Goal: Task Accomplishment & Management: Use online tool/utility

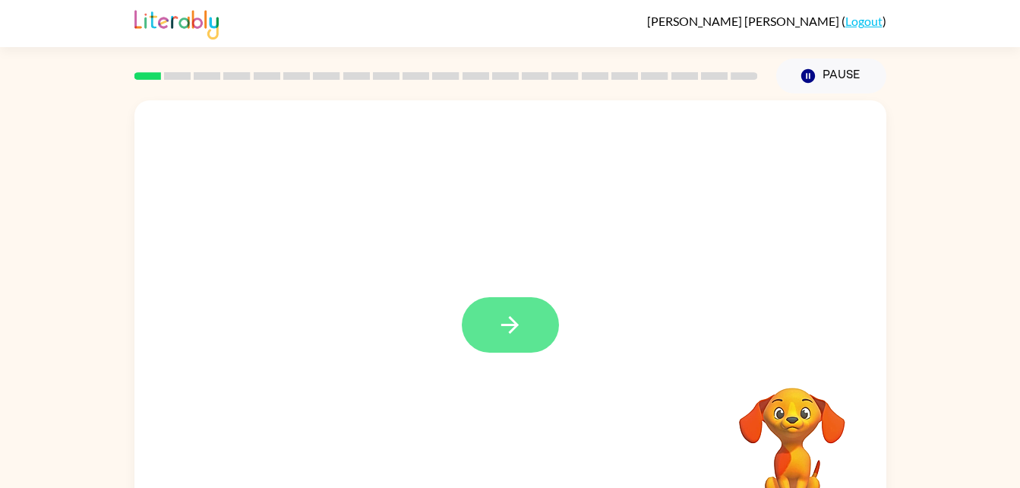
click at [538, 312] on button "button" at bounding box center [510, 324] width 97 height 55
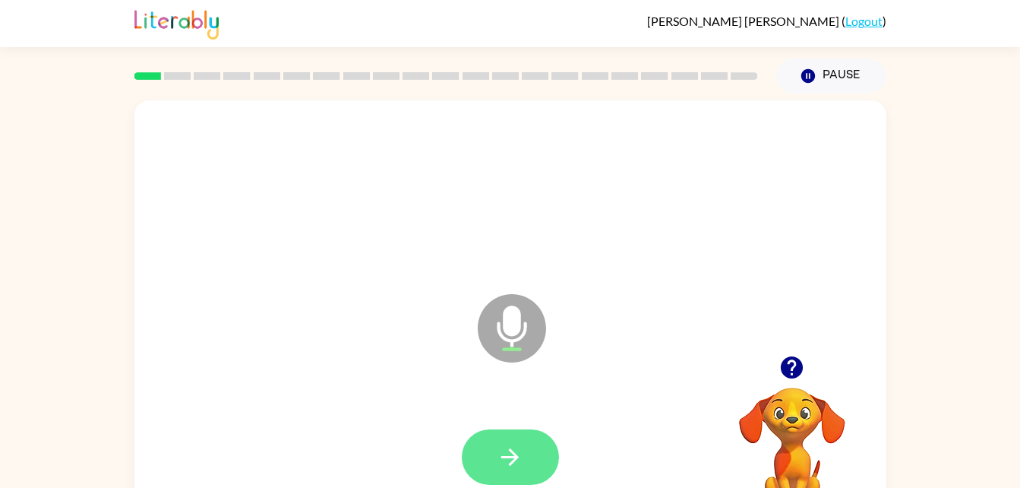
click at [524, 441] on button "button" at bounding box center [510, 456] width 97 height 55
click at [495, 460] on button "button" at bounding box center [510, 456] width 97 height 55
click at [532, 470] on button "button" at bounding box center [510, 456] width 97 height 55
click at [530, 460] on button "button" at bounding box center [510, 456] width 97 height 55
click at [527, 441] on button "button" at bounding box center [510, 456] width 97 height 55
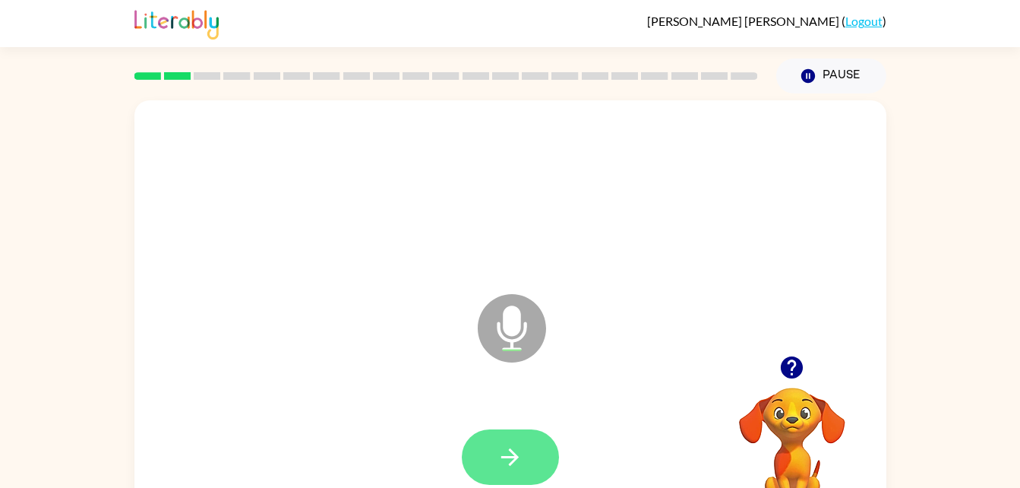
click at [524, 451] on button "button" at bounding box center [510, 456] width 97 height 55
click at [536, 469] on button "button" at bounding box center [510, 456] width 97 height 55
click at [493, 464] on button "button" at bounding box center [510, 456] width 97 height 55
click at [524, 474] on button "button" at bounding box center [510, 456] width 97 height 55
click at [501, 477] on button "button" at bounding box center [510, 456] width 97 height 55
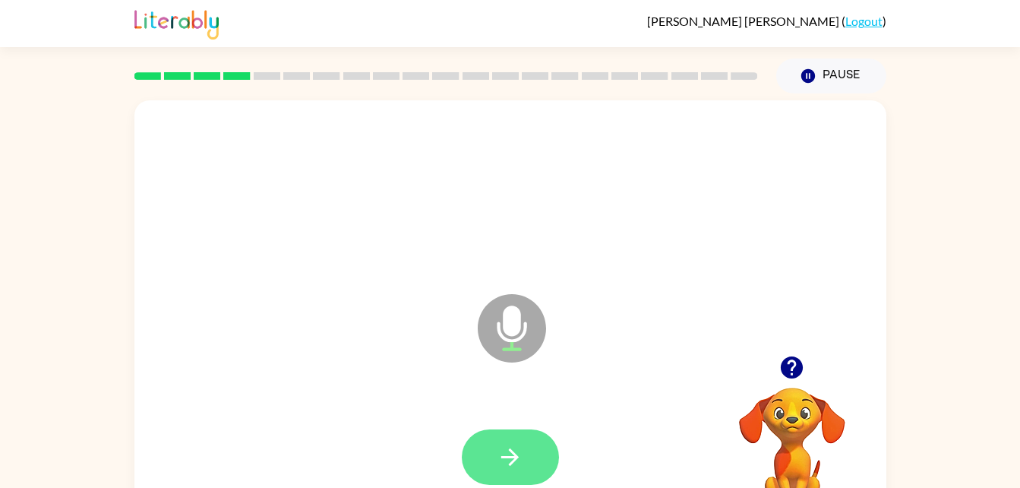
click at [516, 460] on icon "button" at bounding box center [510, 457] width 27 height 27
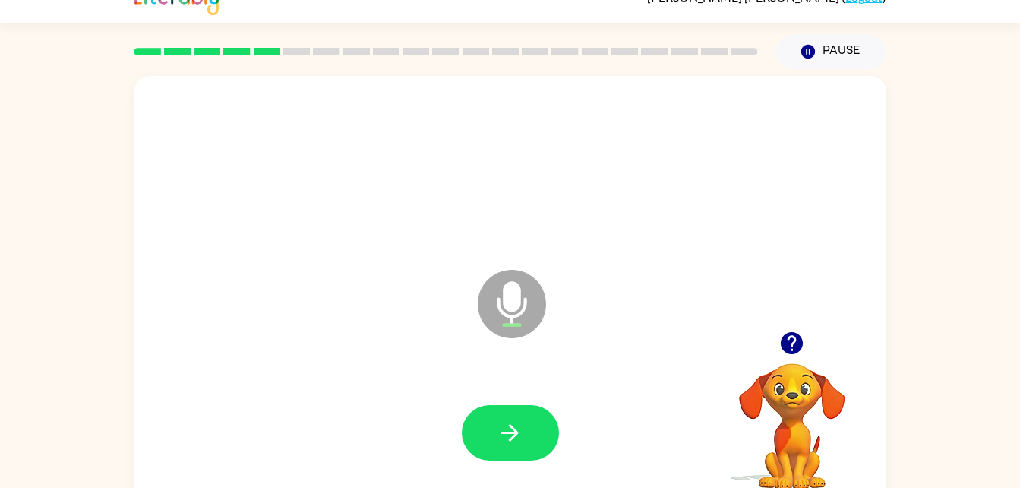
scroll to position [46, 0]
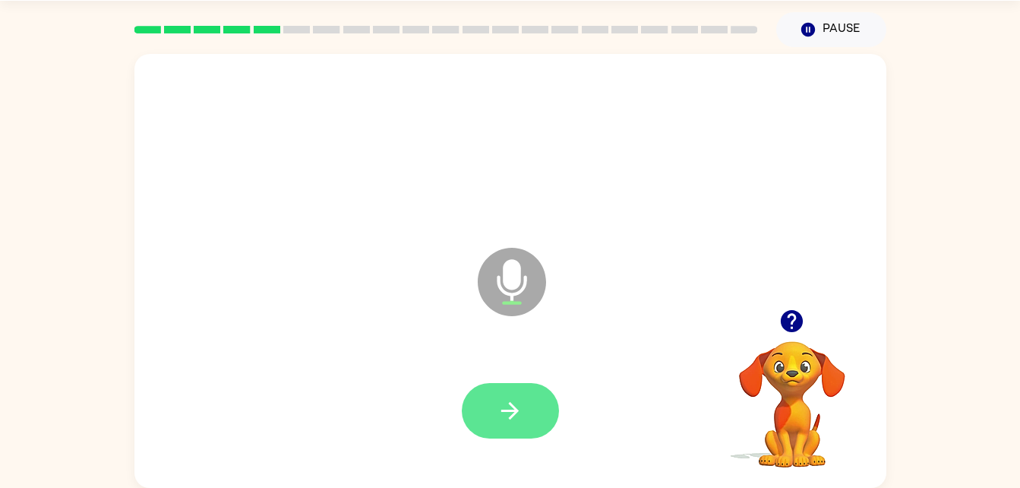
click at [509, 399] on icon "button" at bounding box center [510, 410] width 27 height 27
click at [532, 415] on button "button" at bounding box center [510, 410] width 97 height 55
click at [549, 416] on button "button" at bounding box center [510, 410] width 97 height 55
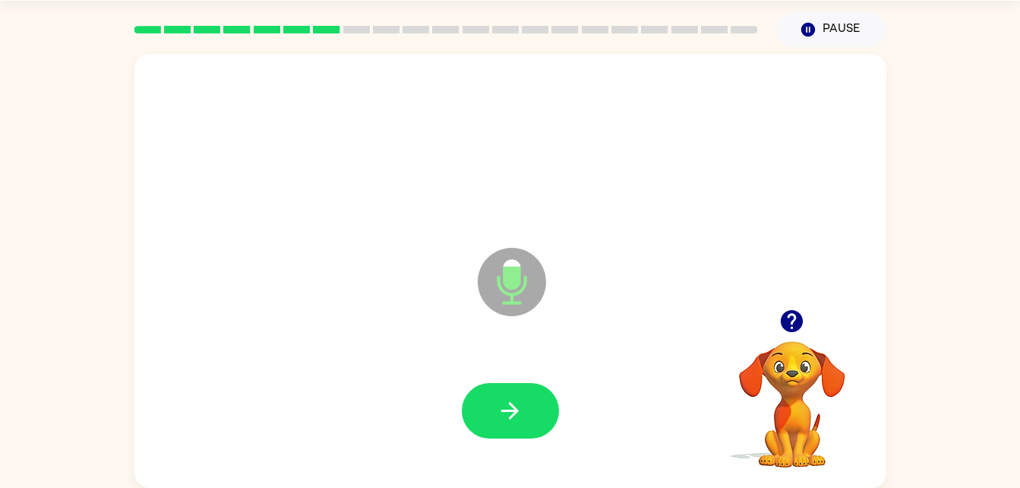
click at [254, 68] on div "Microphone The Microphone is here when it is your turn to talk" at bounding box center [510, 271] width 752 height 434
click at [485, 405] on button "button" at bounding box center [510, 410] width 97 height 55
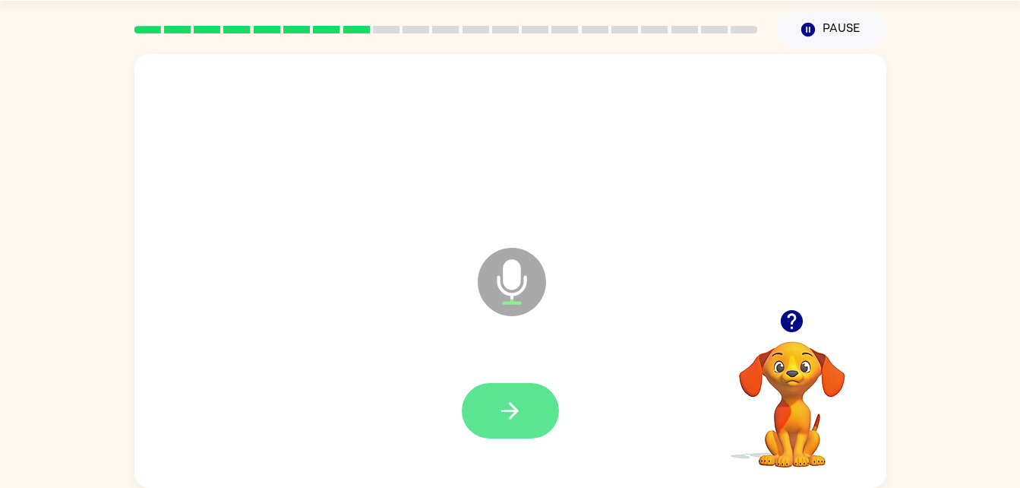
click at [533, 415] on button "button" at bounding box center [510, 410] width 97 height 55
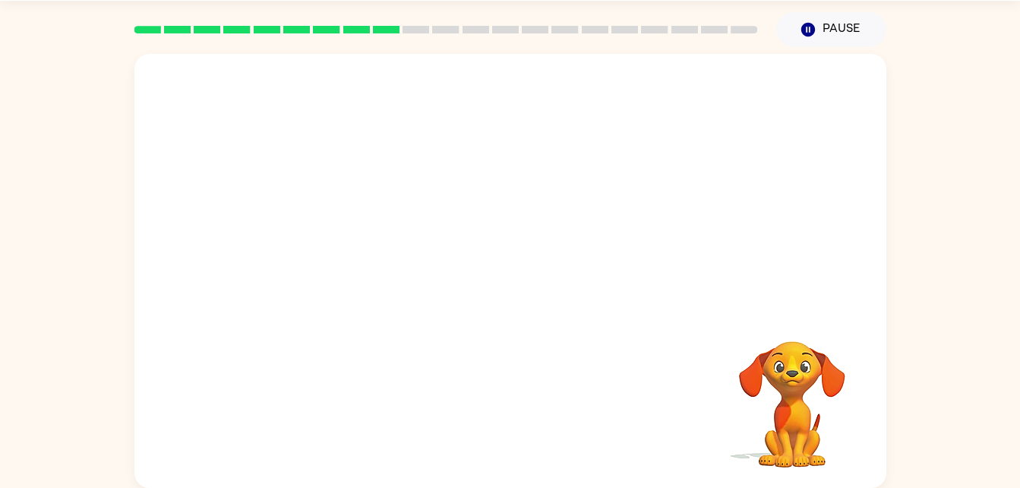
click at [780, 376] on video "Your browser must support playing .mp4 files to use Literably. Please try using…" at bounding box center [793, 394] width 152 height 152
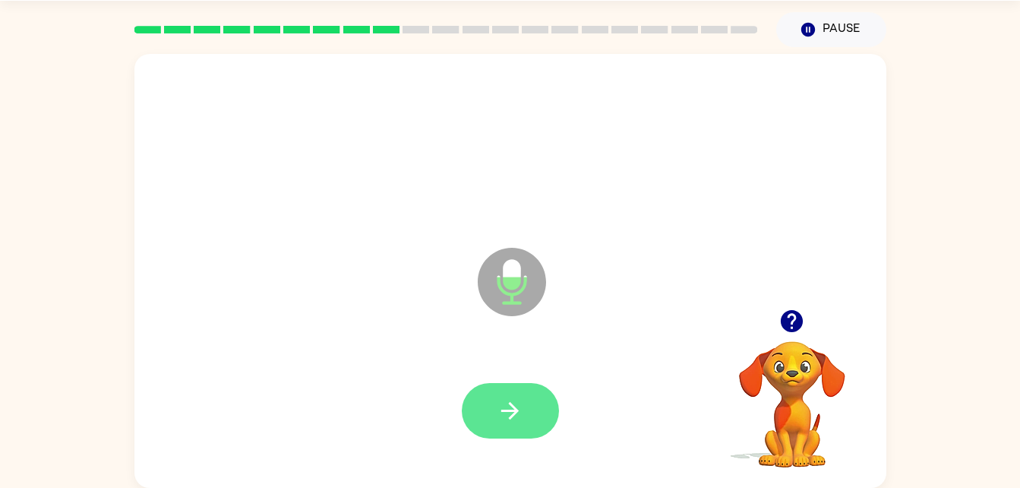
click at [503, 400] on icon "button" at bounding box center [510, 410] width 27 height 27
click at [536, 405] on button "button" at bounding box center [510, 410] width 97 height 55
click at [533, 410] on button "button" at bounding box center [510, 410] width 97 height 55
click at [511, 401] on icon "button" at bounding box center [510, 410] width 27 height 27
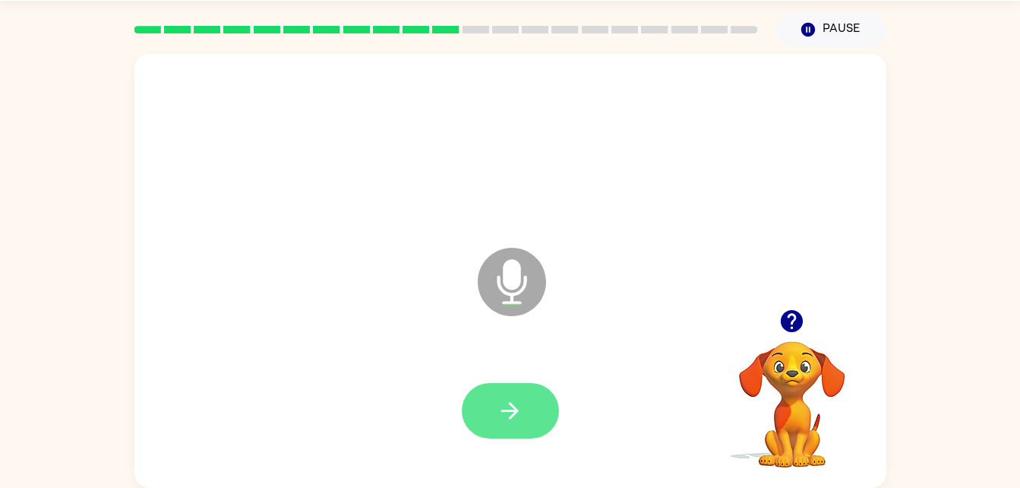
click at [517, 417] on icon "button" at bounding box center [510, 410] width 27 height 27
click at [531, 408] on button "button" at bounding box center [510, 410] width 97 height 55
click at [539, 414] on button "button" at bounding box center [510, 410] width 97 height 55
click at [539, 405] on button "button" at bounding box center [510, 410] width 97 height 55
click at [508, 403] on icon "button" at bounding box center [510, 410] width 27 height 27
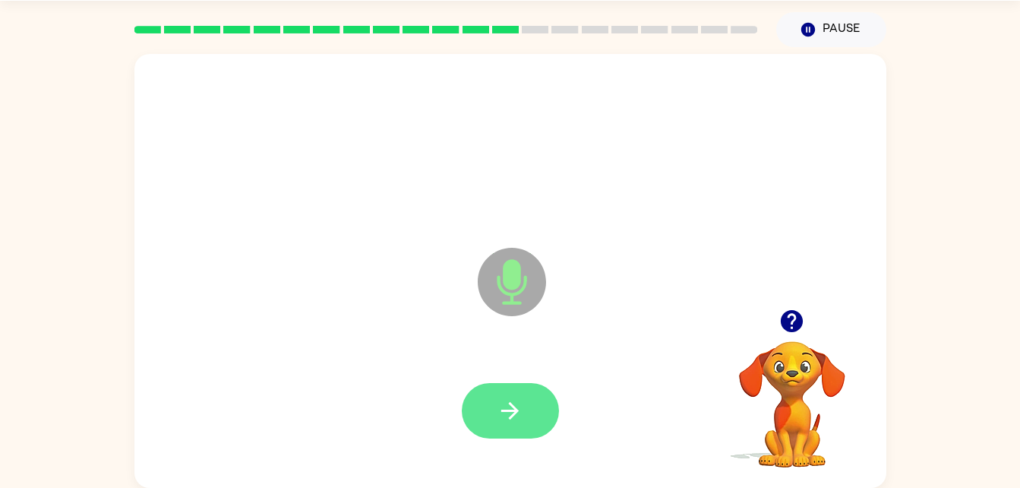
click at [497, 428] on button "button" at bounding box center [510, 410] width 97 height 55
click at [518, 437] on button "button" at bounding box center [510, 410] width 97 height 55
click at [505, 406] on icon "button" at bounding box center [510, 410] width 27 height 27
click at [508, 394] on button "button" at bounding box center [510, 410] width 97 height 55
click at [509, 404] on icon "button" at bounding box center [510, 410] width 27 height 27
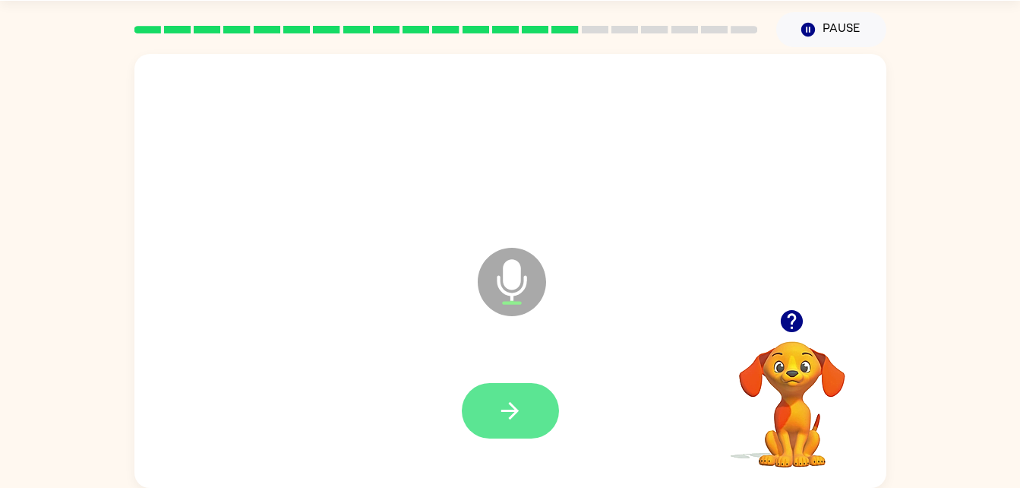
click at [520, 394] on button "button" at bounding box center [510, 410] width 97 height 55
click at [526, 391] on button "button" at bounding box center [510, 410] width 97 height 55
click at [491, 404] on button "button" at bounding box center [510, 410] width 97 height 55
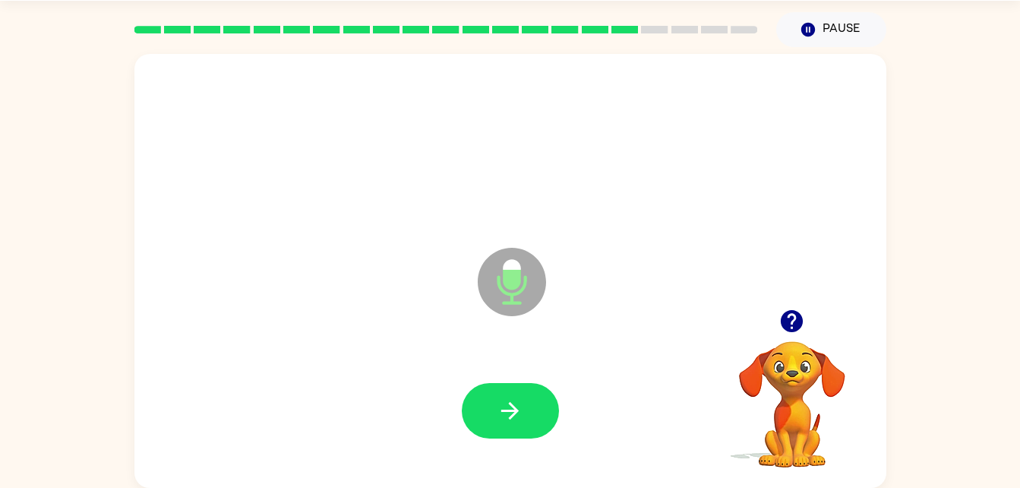
scroll to position [37, 0]
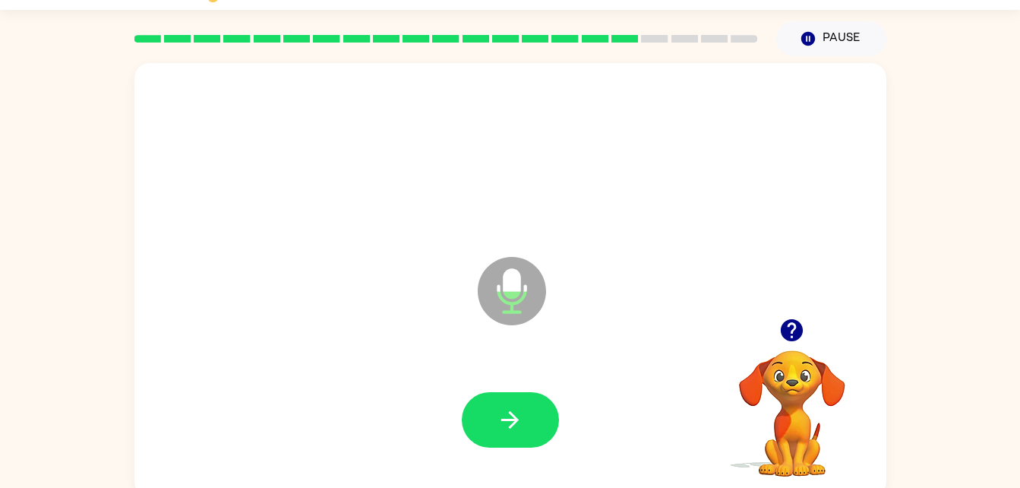
click at [550, 398] on div at bounding box center [510, 419] width 97 height 55
click at [500, 427] on icon "button" at bounding box center [510, 420] width 27 height 27
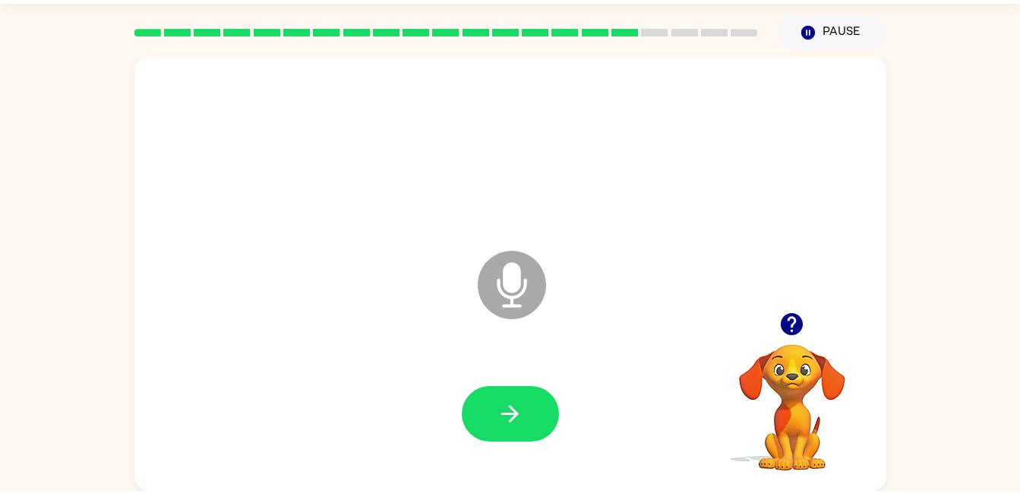
scroll to position [40, 0]
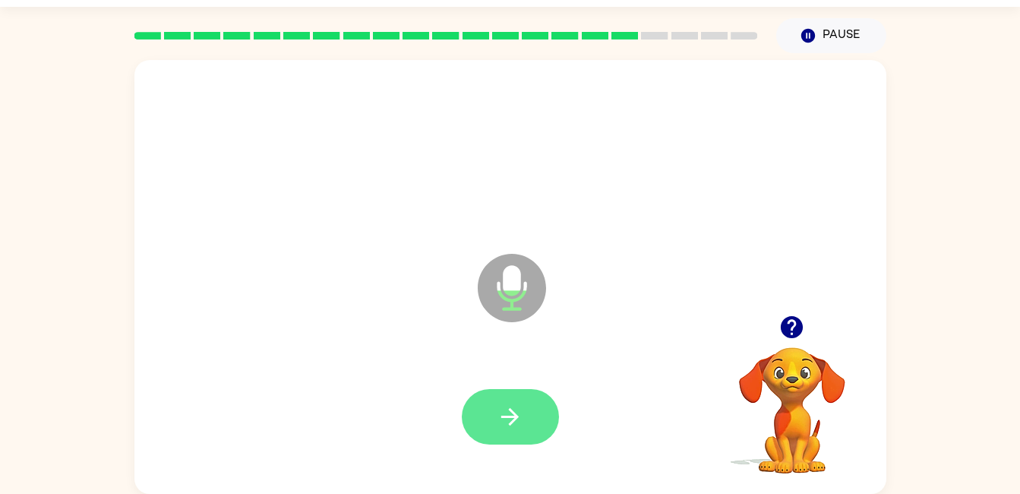
click at [520, 420] on icon "button" at bounding box center [510, 416] width 27 height 27
click at [527, 416] on button "button" at bounding box center [510, 416] width 97 height 55
click at [521, 418] on icon "button" at bounding box center [510, 416] width 27 height 27
click at [529, 414] on button "button" at bounding box center [510, 416] width 97 height 55
click at [520, 416] on icon "button" at bounding box center [510, 416] width 27 height 27
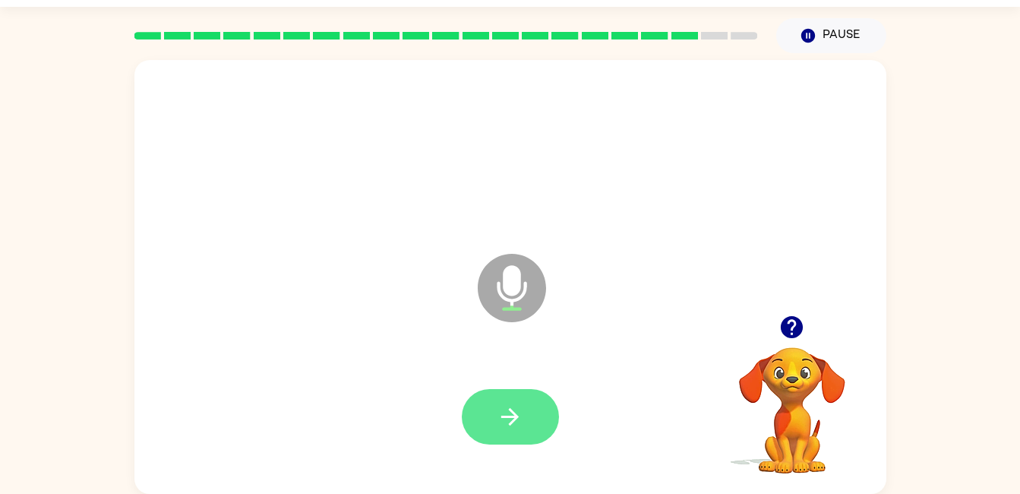
click at [541, 409] on button "button" at bounding box center [510, 416] width 97 height 55
click at [530, 391] on button "button" at bounding box center [510, 416] width 97 height 55
click at [530, 418] on button "button" at bounding box center [510, 416] width 97 height 55
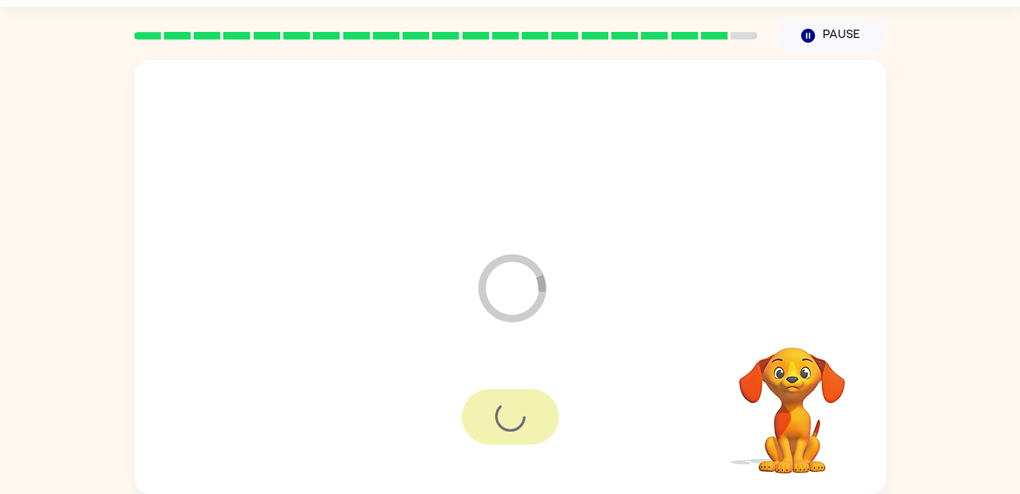
scroll to position [13, 0]
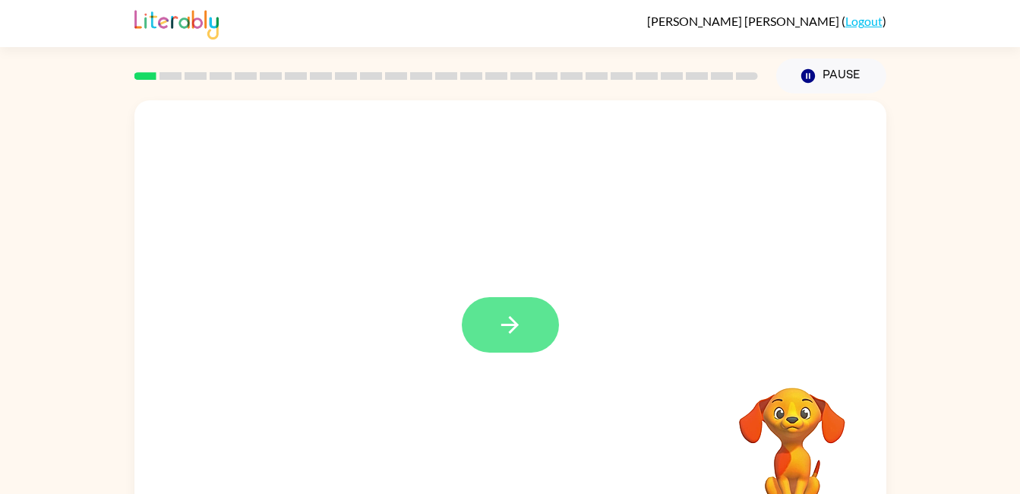
click at [522, 324] on icon "button" at bounding box center [510, 325] width 27 height 27
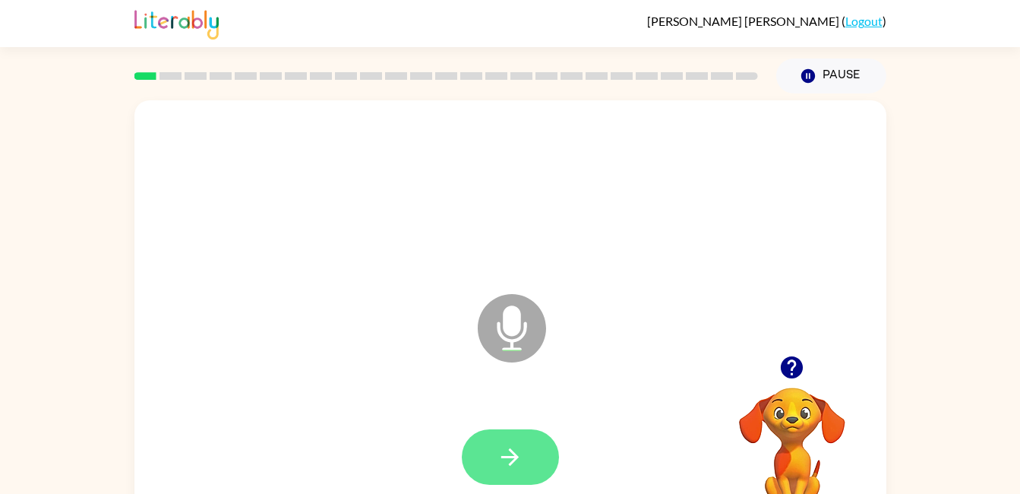
click at [504, 441] on button "button" at bounding box center [510, 456] width 97 height 55
click at [520, 458] on icon "button" at bounding box center [510, 457] width 27 height 27
click at [517, 464] on icon "button" at bounding box center [510, 457] width 27 height 27
click at [524, 460] on button "button" at bounding box center [510, 456] width 97 height 55
click at [540, 455] on button "button" at bounding box center [510, 456] width 97 height 55
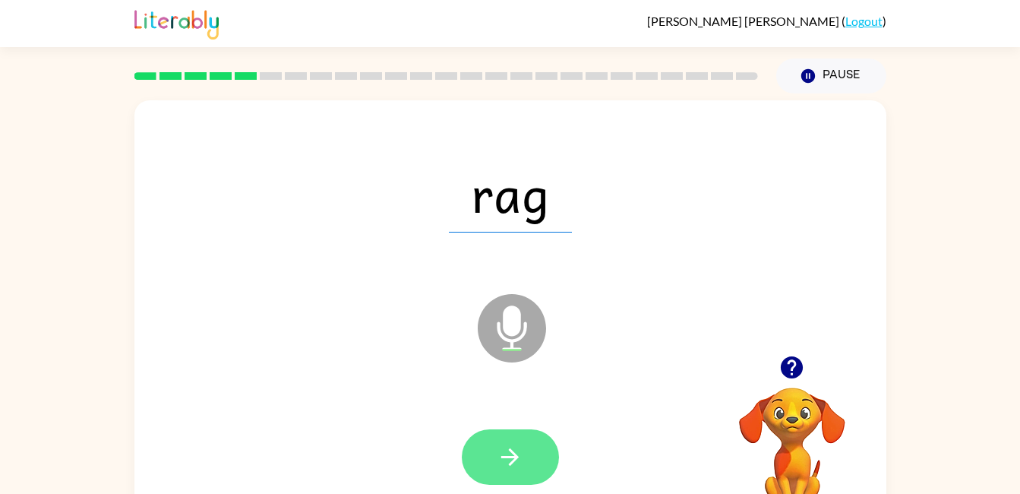
click at [505, 460] on icon "button" at bounding box center [510, 457] width 27 height 27
click at [530, 461] on button "button" at bounding box center [510, 456] width 97 height 55
click at [524, 460] on button "button" at bounding box center [510, 456] width 97 height 55
click at [534, 446] on button "button" at bounding box center [510, 456] width 97 height 55
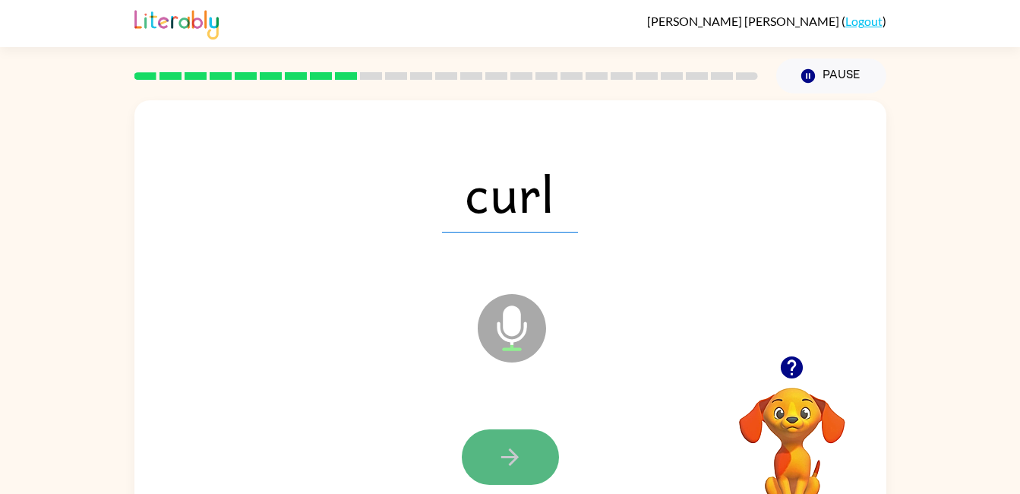
click at [528, 446] on button "button" at bounding box center [510, 456] width 97 height 55
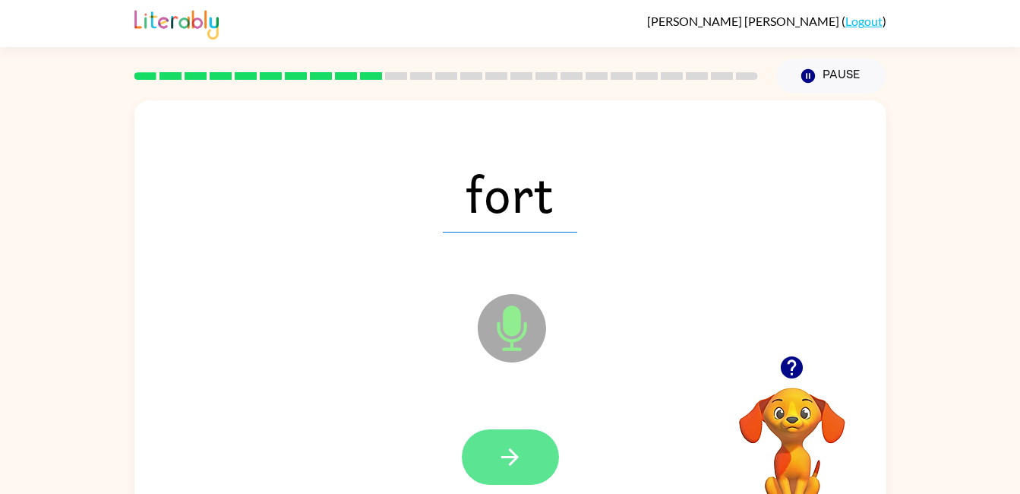
click at [538, 459] on button "button" at bounding box center [510, 456] width 97 height 55
click at [527, 470] on button "button" at bounding box center [510, 456] width 97 height 55
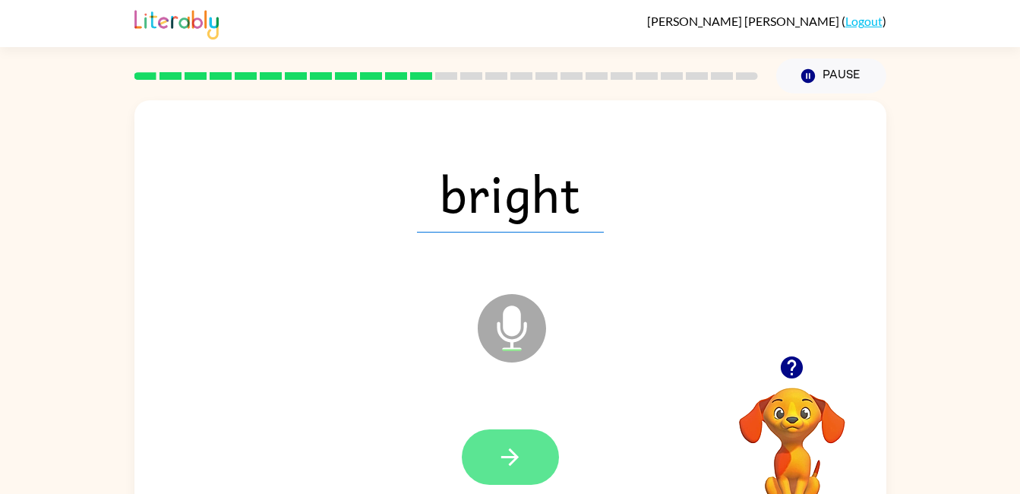
click at [533, 435] on button "button" at bounding box center [510, 456] width 97 height 55
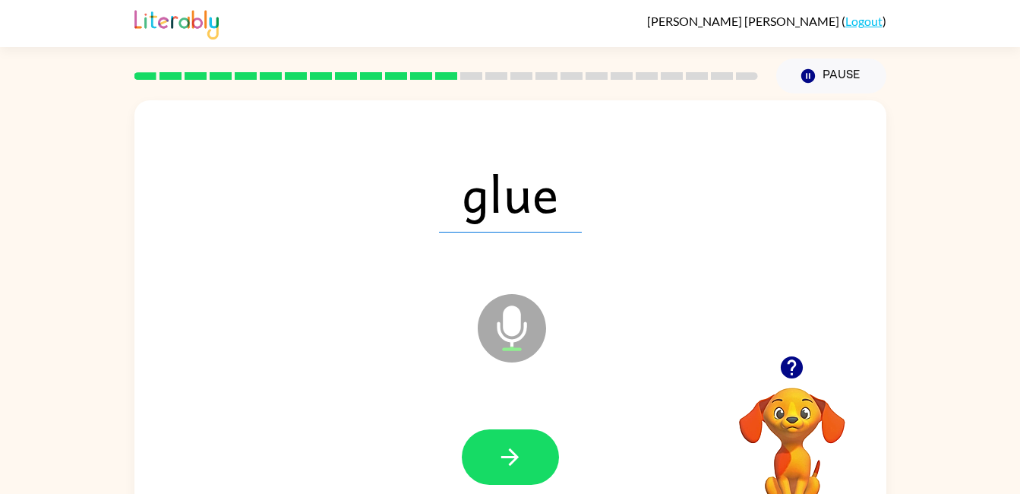
click at [521, 456] on icon "button" at bounding box center [510, 457] width 27 height 27
click at [513, 459] on icon "button" at bounding box center [510, 457] width 27 height 27
click at [523, 344] on icon at bounding box center [512, 328] width 68 height 68
click at [520, 471] on button "button" at bounding box center [510, 456] width 97 height 55
click at [506, 463] on icon "button" at bounding box center [510, 457] width 27 height 27
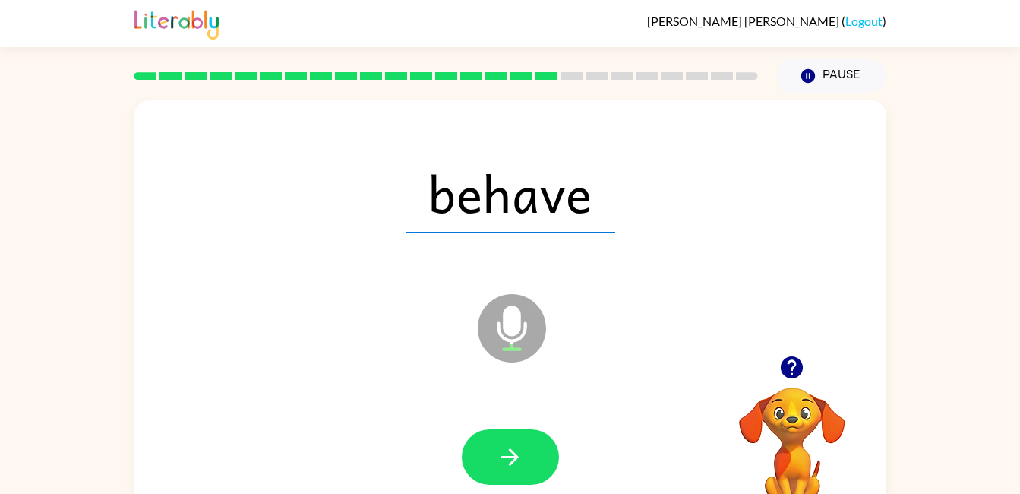
click at [517, 450] on icon "button" at bounding box center [510, 457] width 27 height 27
click at [530, 466] on button "button" at bounding box center [510, 456] width 97 height 55
click at [532, 454] on button "button" at bounding box center [510, 456] width 97 height 55
click at [511, 454] on icon "button" at bounding box center [510, 457] width 27 height 27
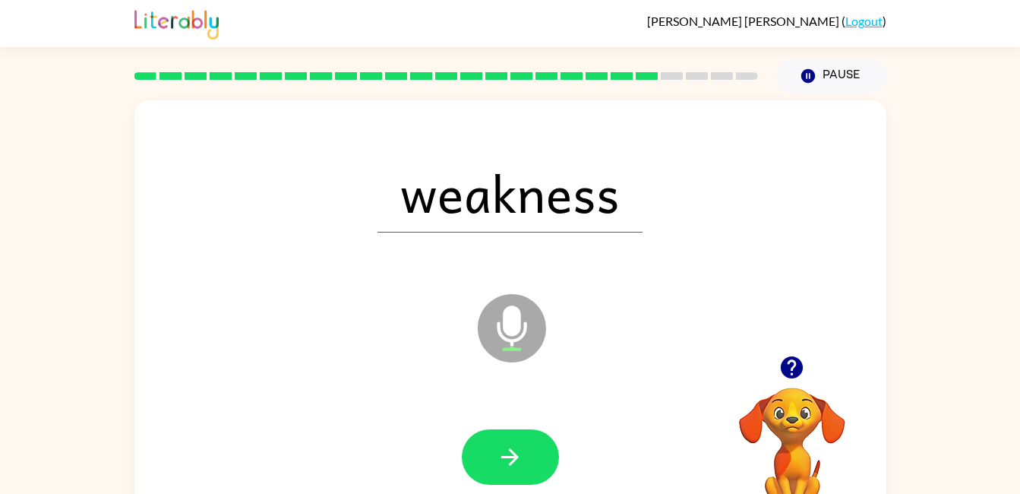
click at [536, 448] on button "button" at bounding box center [510, 456] width 97 height 55
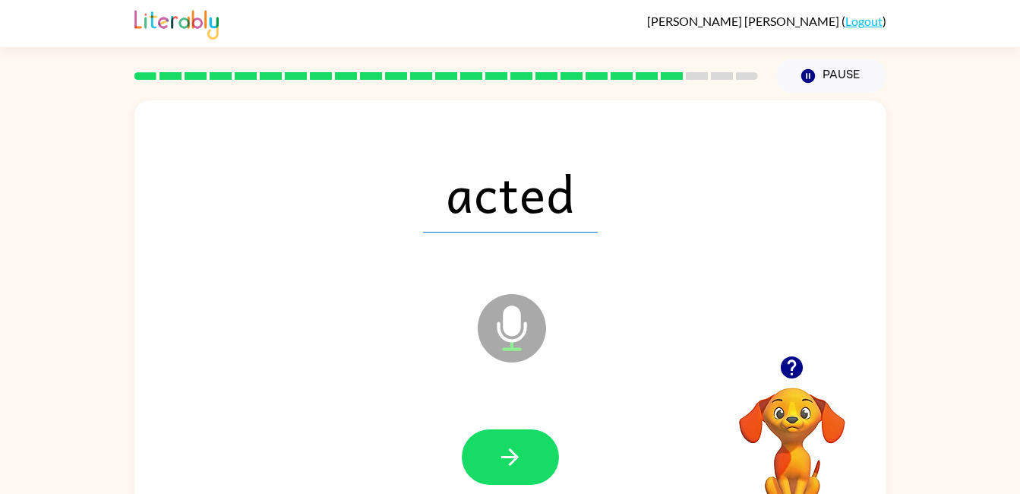
click at [545, 456] on button "button" at bounding box center [510, 456] width 97 height 55
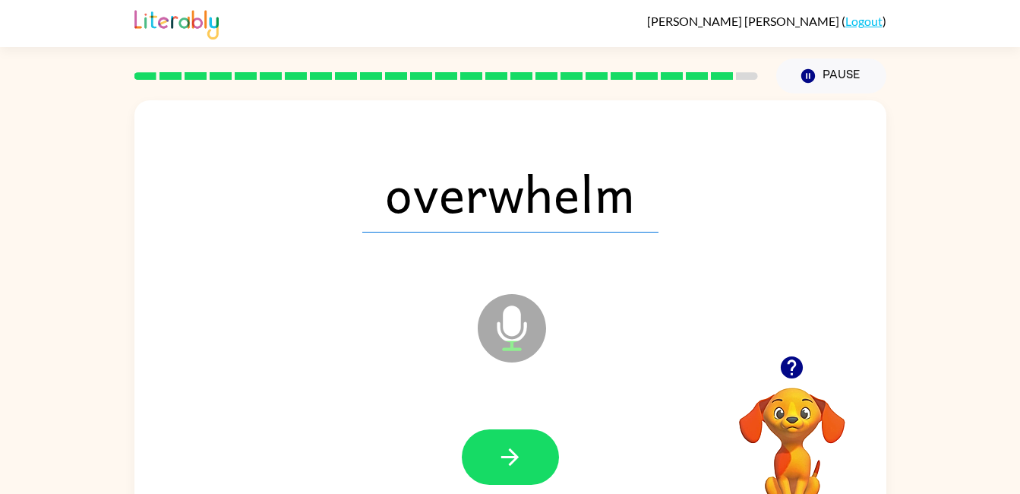
click at [527, 459] on button "button" at bounding box center [510, 456] width 97 height 55
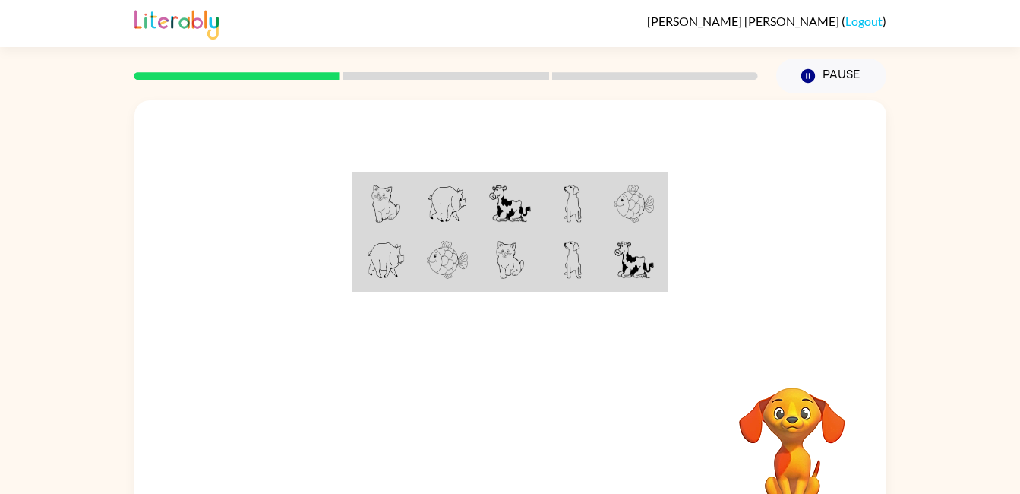
click at [868, 21] on link "Logout" at bounding box center [864, 21] width 37 height 14
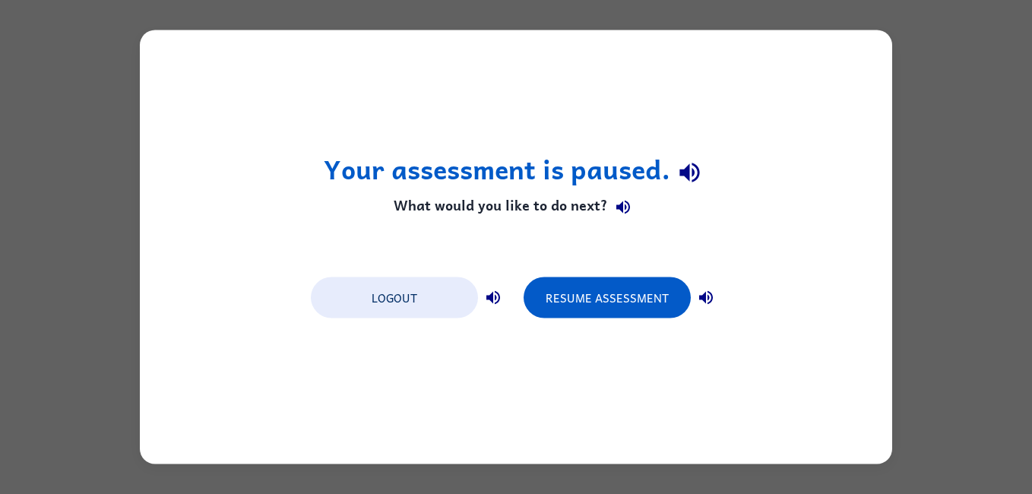
click at [334, 308] on button "Logout" at bounding box center [394, 297] width 167 height 41
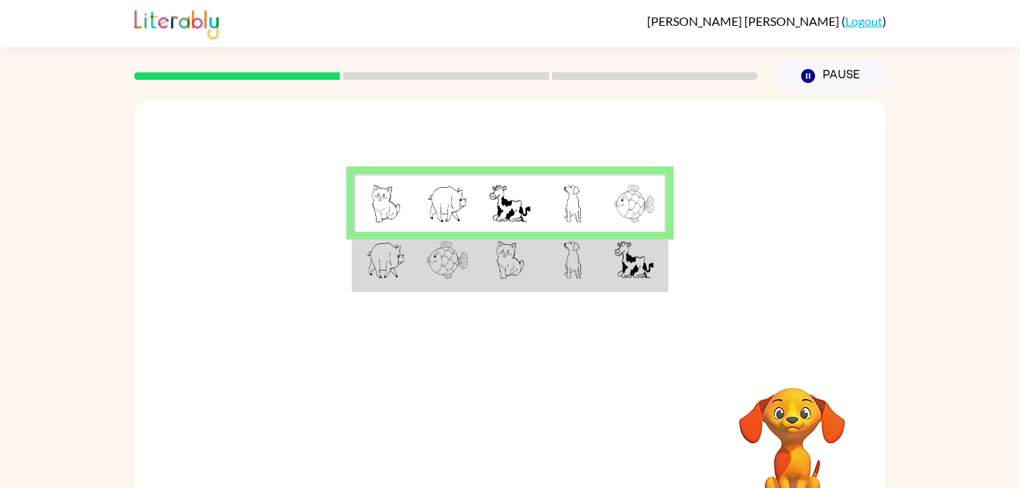
click at [607, 283] on td at bounding box center [635, 261] width 62 height 59
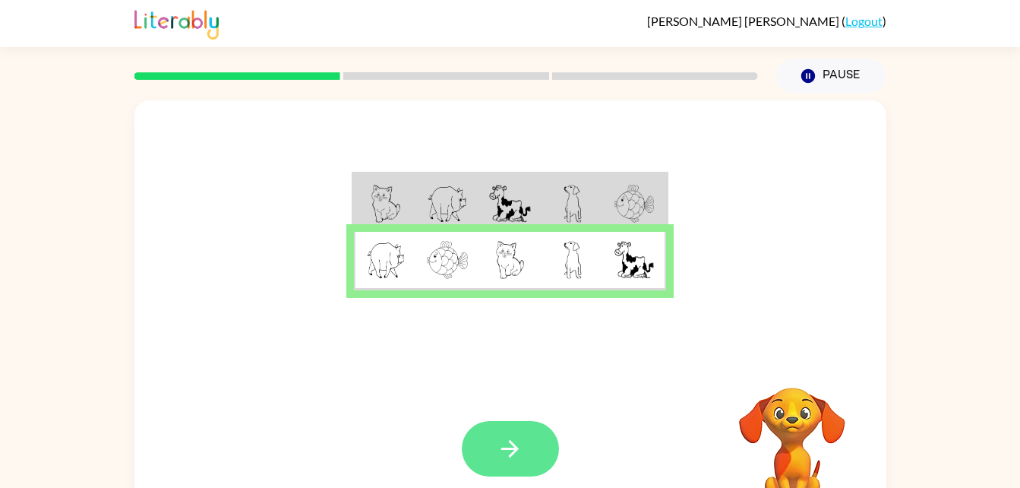
click at [524, 457] on button "button" at bounding box center [510, 448] width 97 height 55
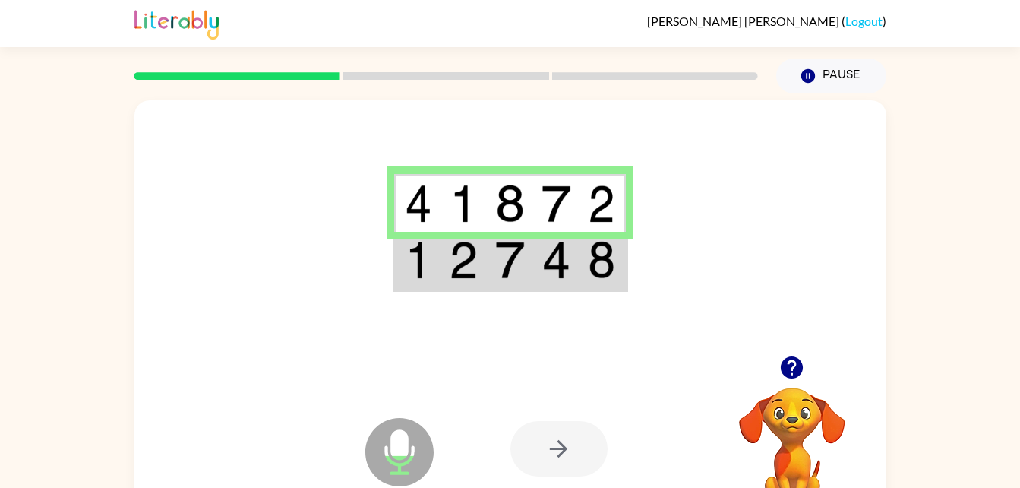
click at [548, 275] on img at bounding box center [556, 260] width 29 height 38
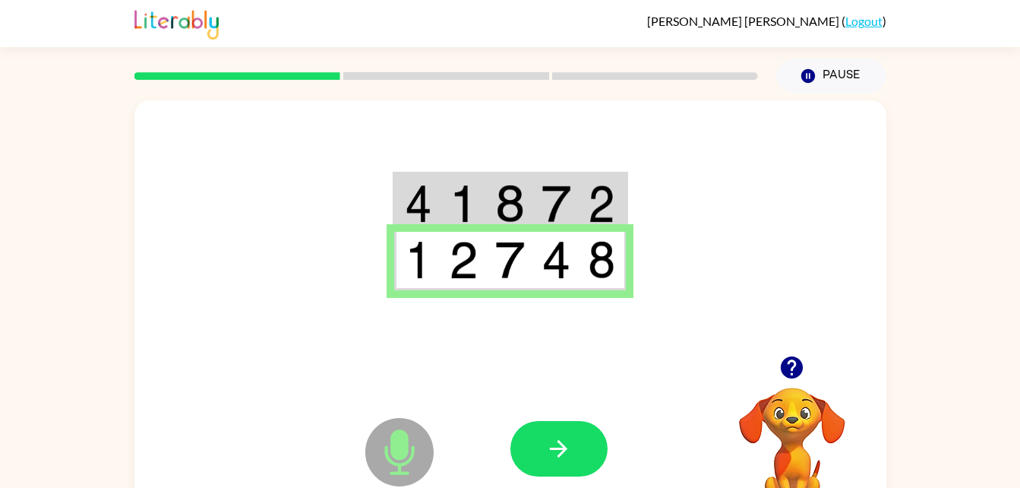
click at [571, 447] on icon "button" at bounding box center [559, 448] width 27 height 27
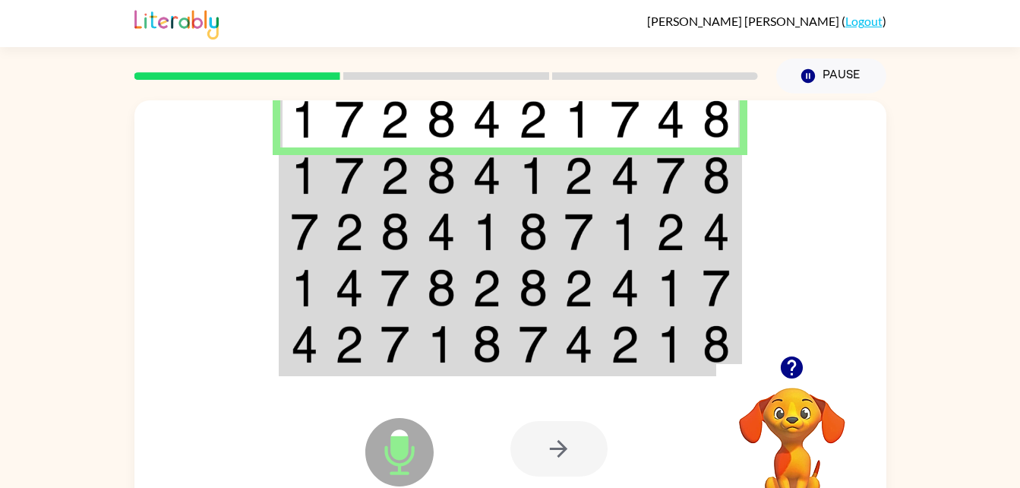
click at [467, 176] on td at bounding box center [487, 175] width 46 height 56
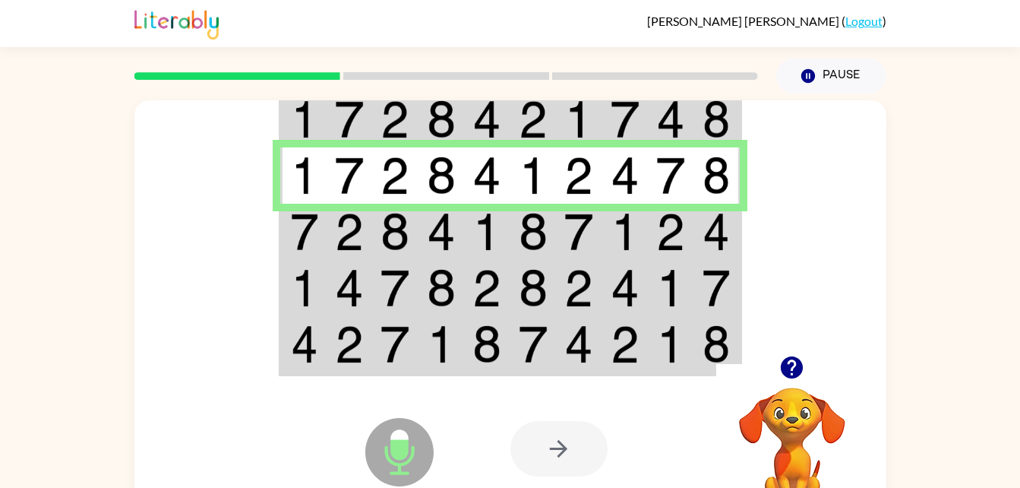
click at [355, 229] on img at bounding box center [349, 232] width 29 height 38
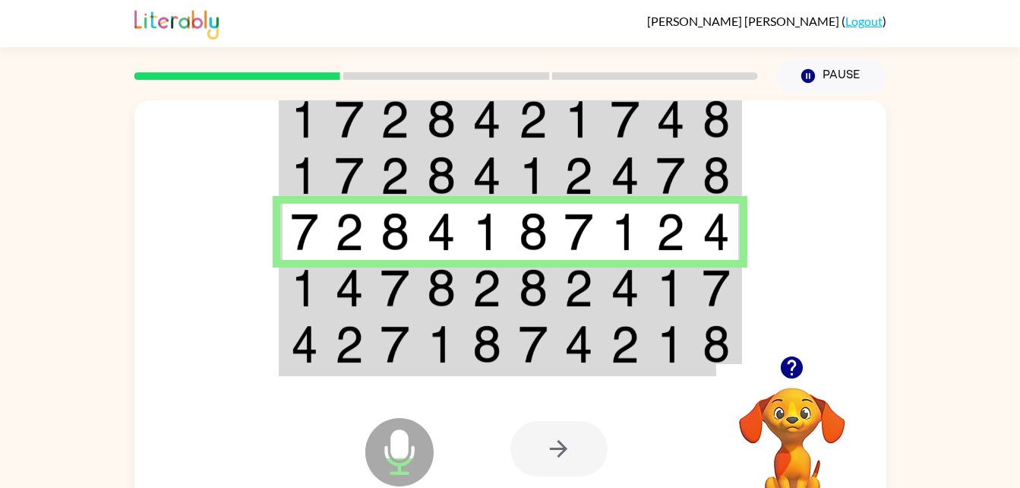
click at [312, 288] on img at bounding box center [304, 288] width 27 height 38
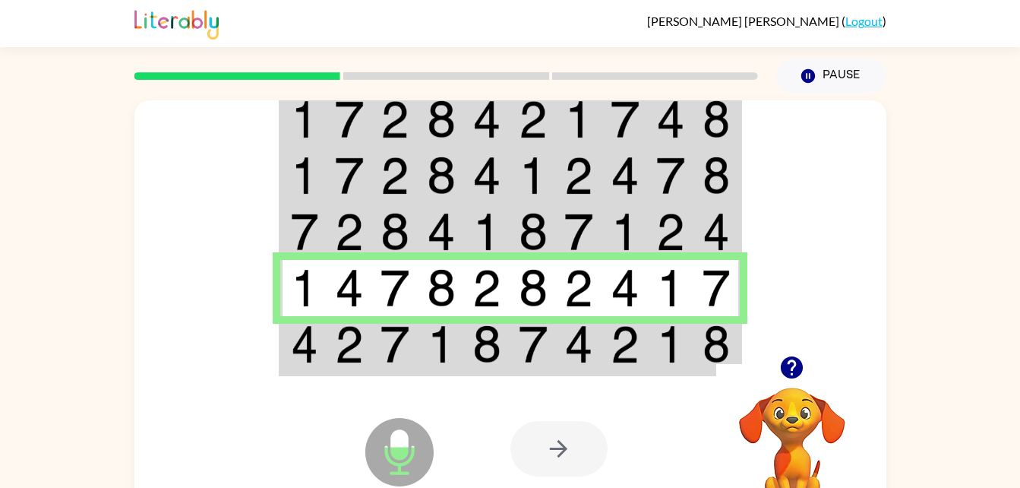
click at [448, 336] on img at bounding box center [441, 344] width 29 height 38
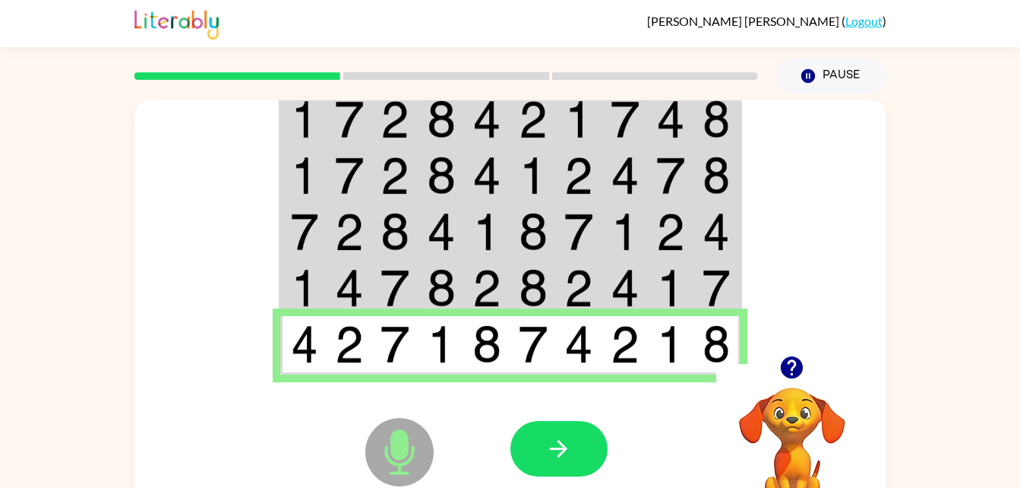
click at [573, 448] on button "button" at bounding box center [559, 448] width 97 height 55
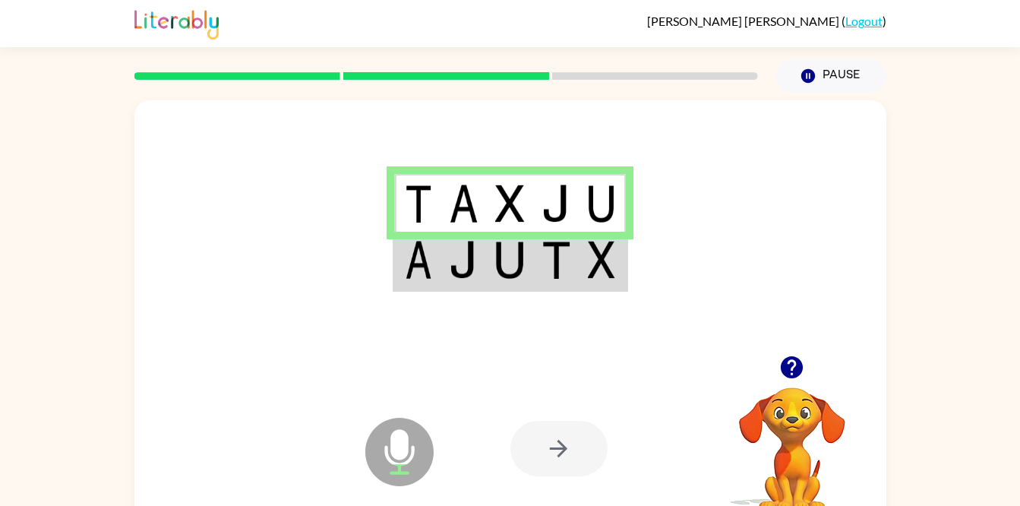
click at [536, 283] on td at bounding box center [556, 261] width 46 height 59
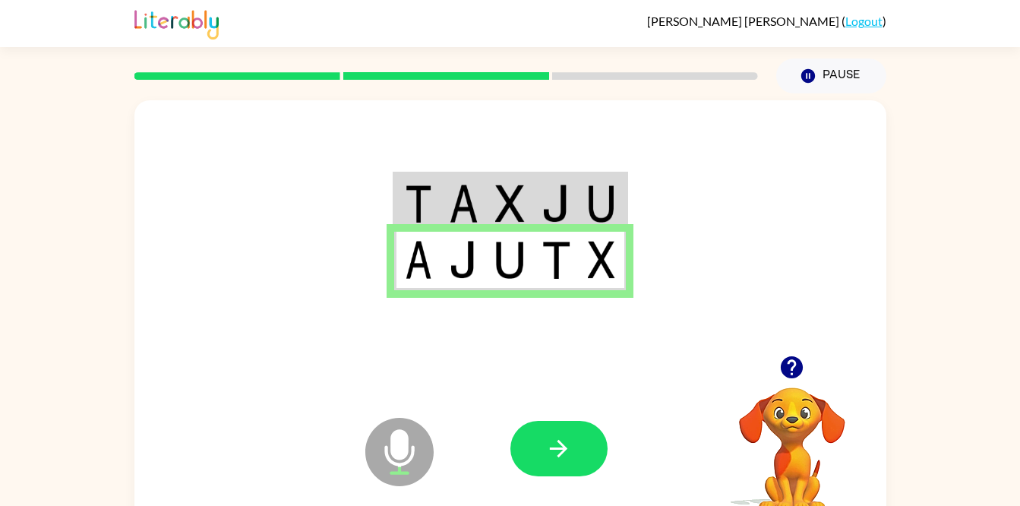
click at [580, 450] on button "button" at bounding box center [559, 448] width 97 height 55
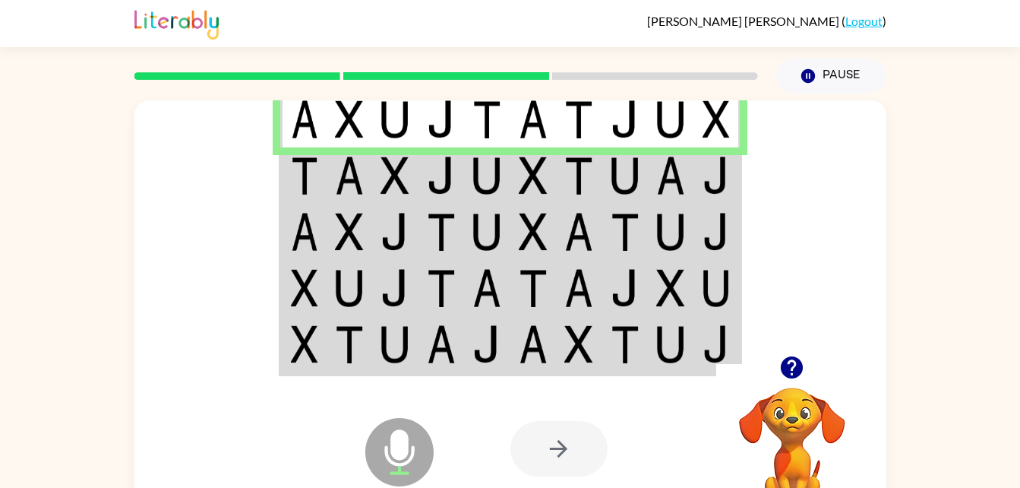
click at [396, 171] on img at bounding box center [395, 176] width 29 height 38
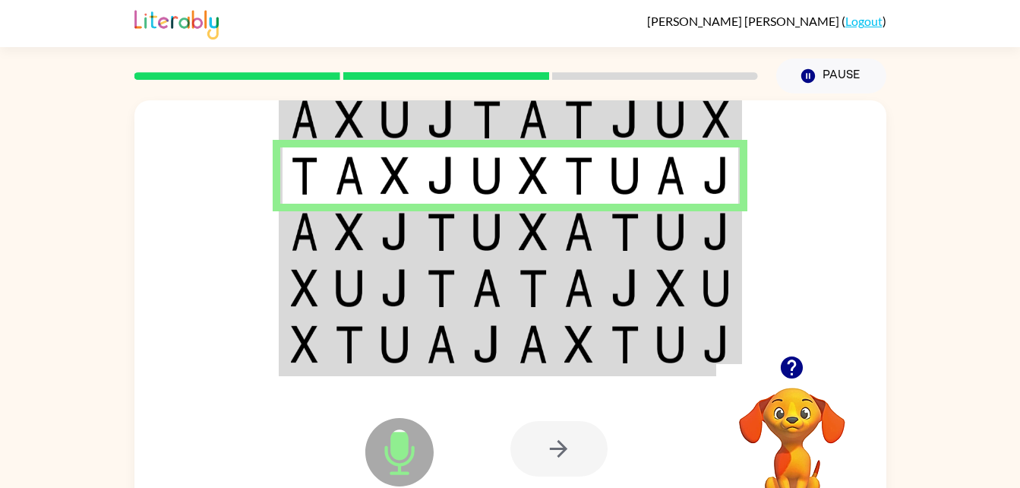
click at [385, 239] on img at bounding box center [395, 232] width 29 height 38
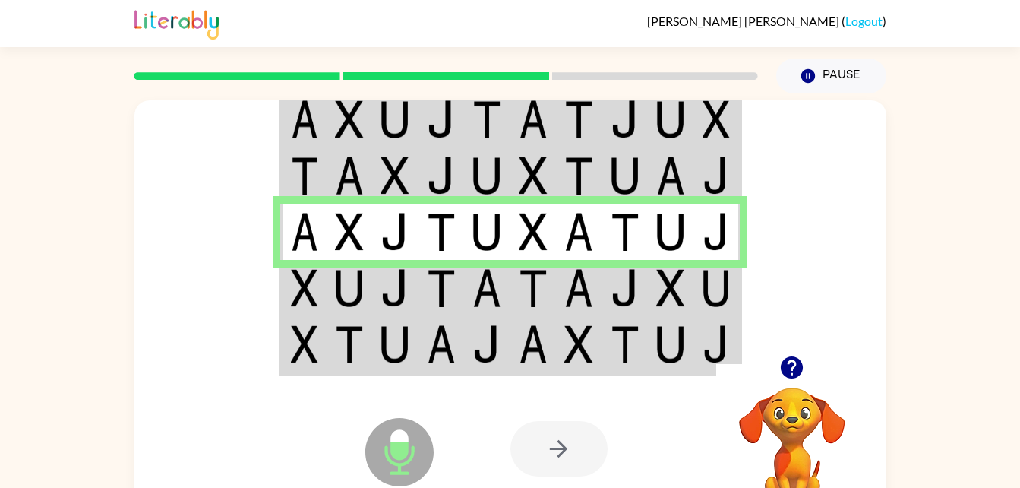
click at [413, 286] on td at bounding box center [395, 288] width 46 height 56
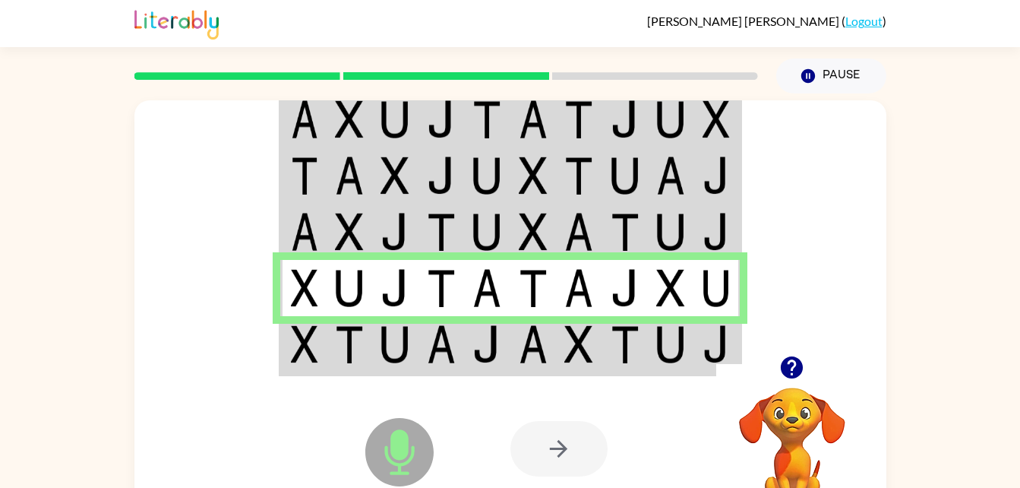
click at [441, 345] on img at bounding box center [441, 344] width 29 height 38
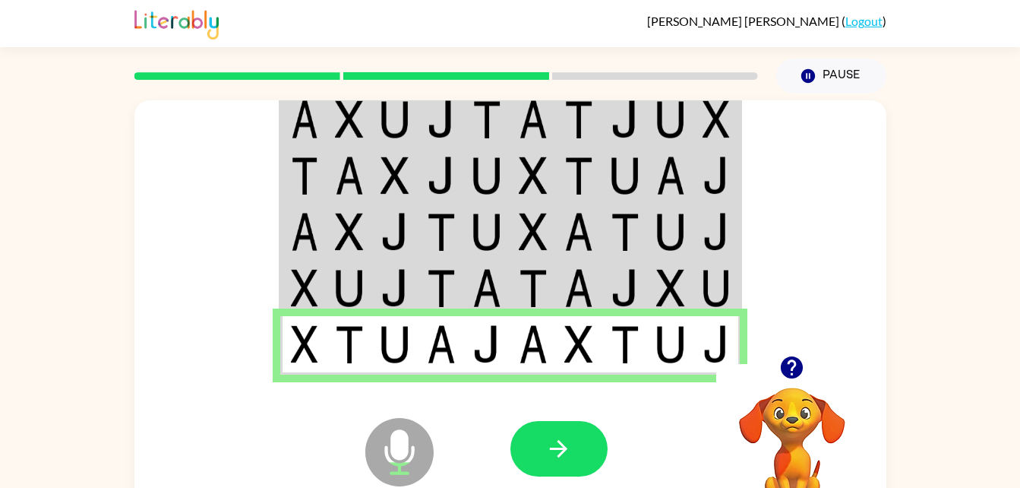
click at [581, 447] on button "button" at bounding box center [559, 448] width 97 height 55
